Goal: Task Accomplishment & Management: Manage account settings

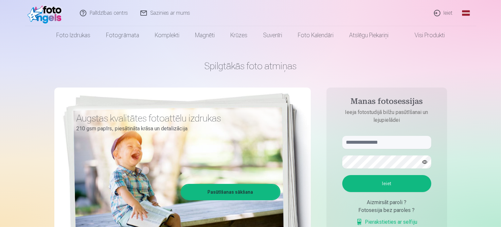
click at [445, 13] on link "Ieiet" at bounding box center [443, 13] width 31 height 26
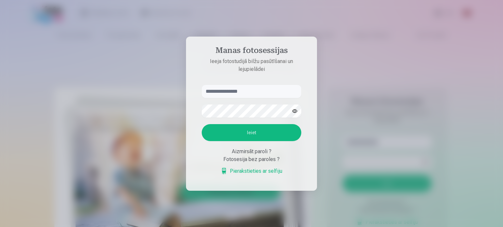
click at [239, 90] on input "text" at bounding box center [252, 91] width 100 height 13
type input "**********"
click at [249, 133] on button "Ieiet" at bounding box center [252, 132] width 100 height 17
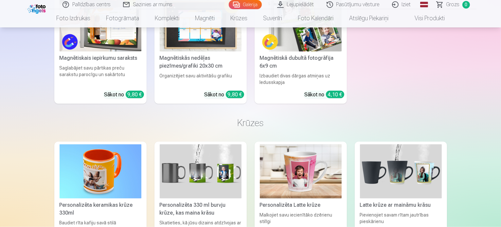
scroll to position [3273, 0]
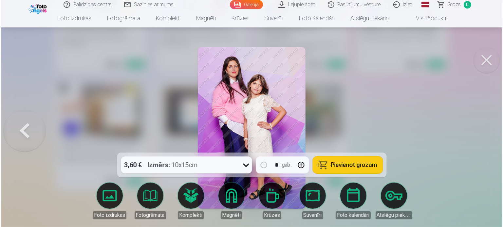
scroll to position [3283, 0]
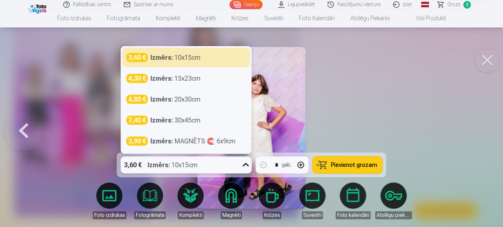
click at [246, 167] on icon at bounding box center [246, 165] width 10 height 10
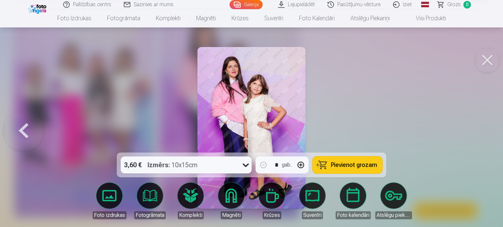
click at [347, 94] on div at bounding box center [251, 113] width 503 height 227
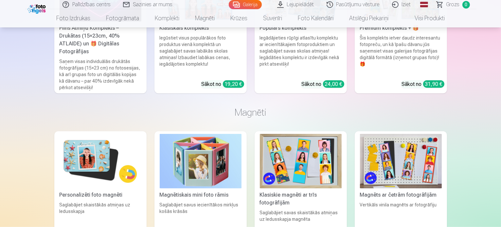
scroll to position [3098, 0]
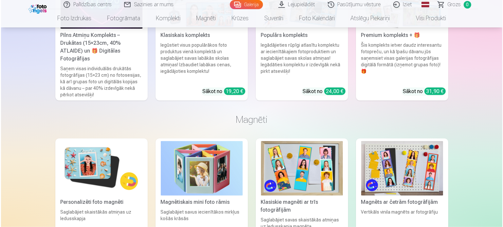
scroll to position [3108, 0]
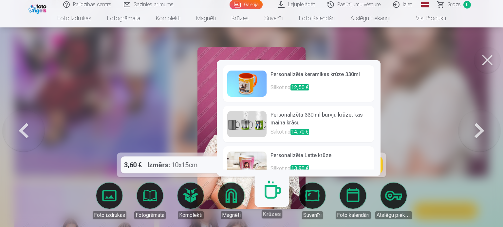
click at [268, 202] on link "Krūzes" at bounding box center [271, 198] width 40 height 40
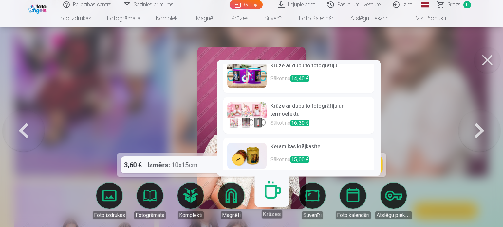
scroll to position [258, 0]
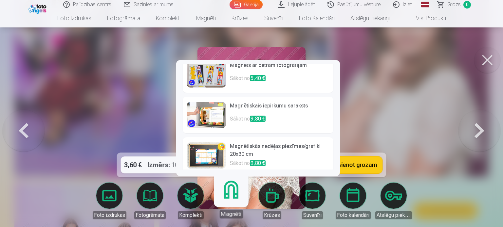
scroll to position [174, 0]
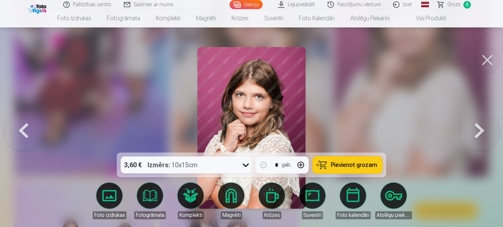
click at [486, 63] on button at bounding box center [487, 60] width 26 height 26
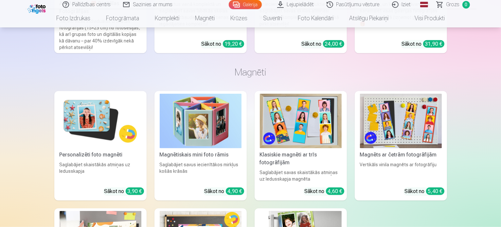
scroll to position [3186, 0]
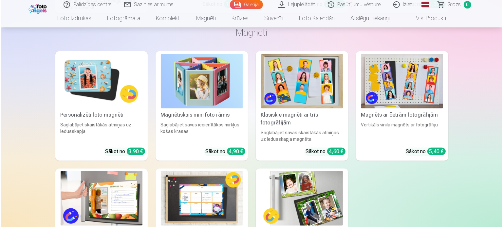
scroll to position [3196, 0]
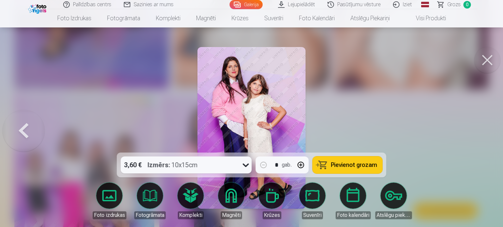
click at [489, 60] on button at bounding box center [487, 60] width 26 height 26
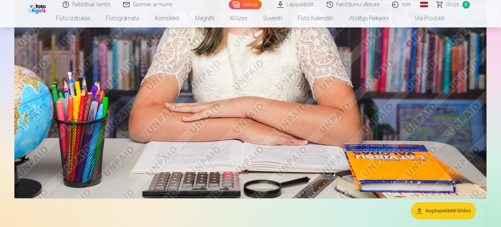
scroll to position [1702, 0]
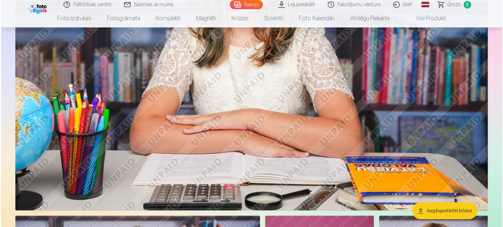
scroll to position [1707, 0]
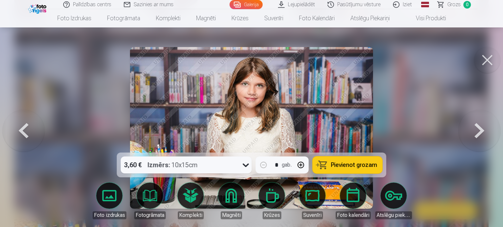
click at [264, 118] on img at bounding box center [251, 128] width 243 height 162
click at [487, 59] on button at bounding box center [487, 60] width 26 height 26
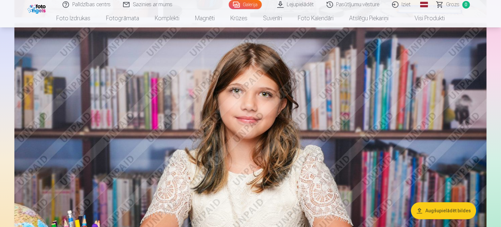
scroll to position [1571, 0]
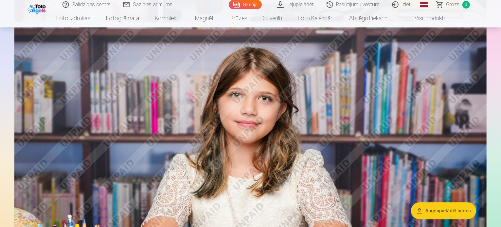
click at [408, 5] on link "Iziet" at bounding box center [401, 4] width 31 height 9
